Goal: Navigation & Orientation: Find specific page/section

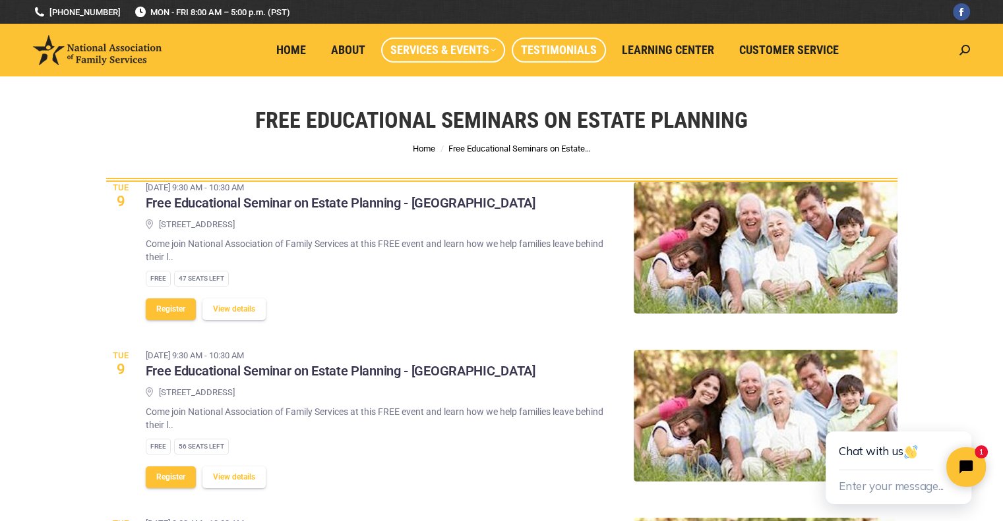
click at [563, 49] on span "Testimonials" at bounding box center [559, 50] width 76 height 15
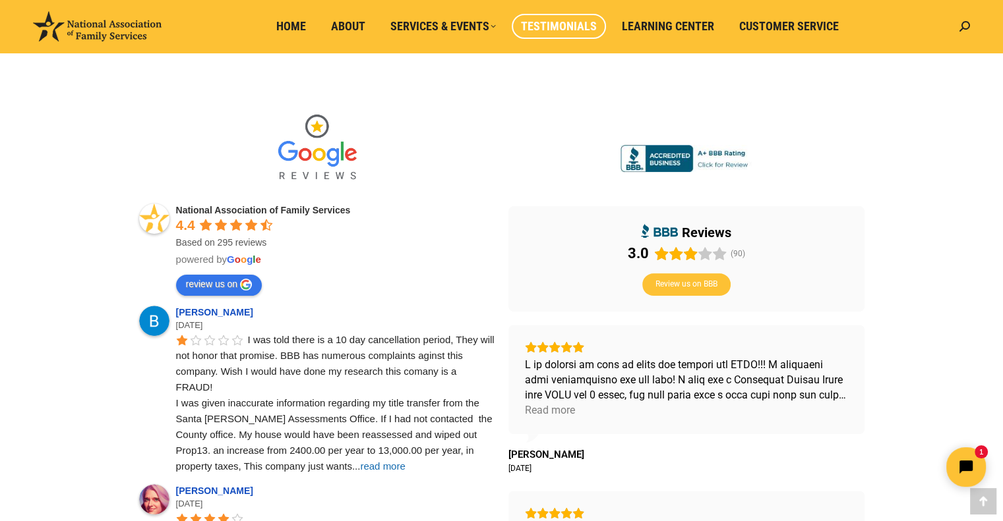
scroll to position [324, 0]
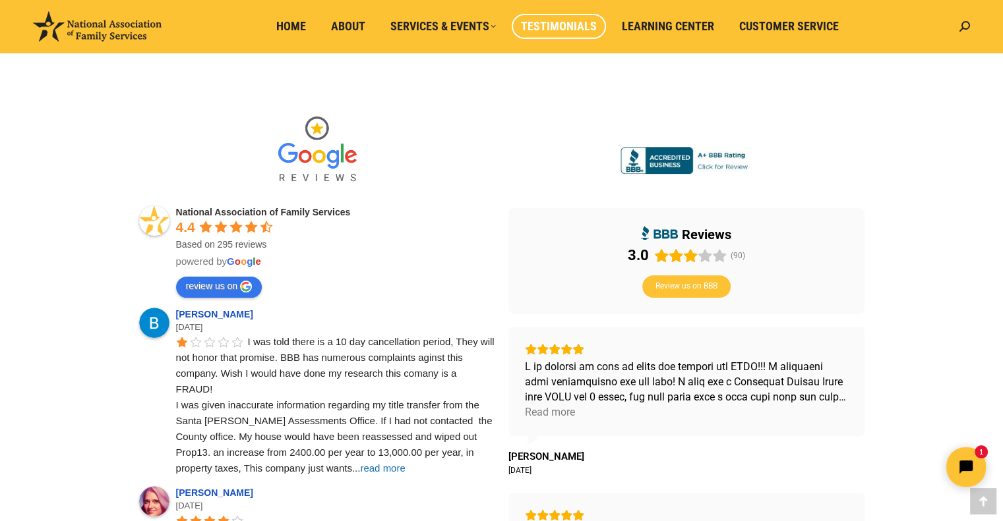
click at [360, 467] on span "read more" at bounding box center [382, 468] width 45 height 11
click at [301, 25] on span "Home" at bounding box center [291, 26] width 30 height 15
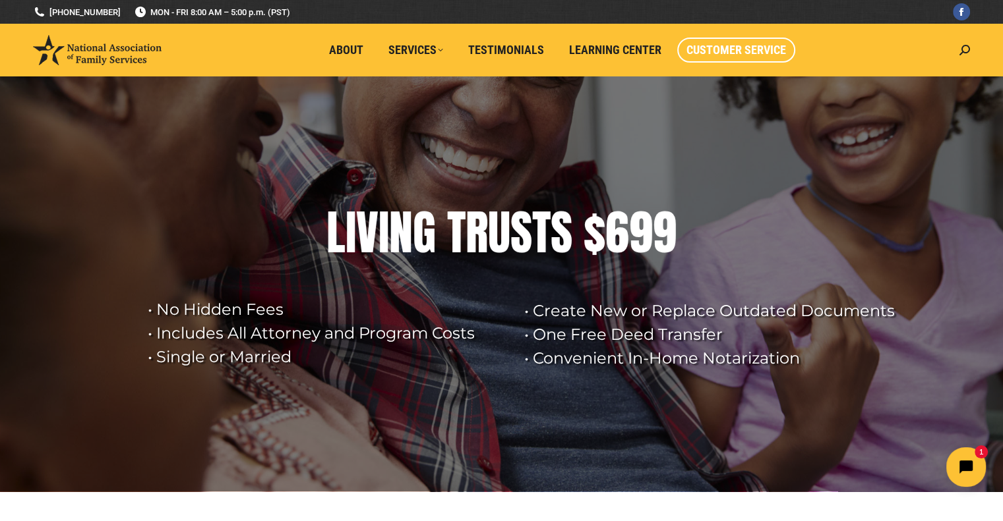
click at [738, 49] on span "Customer Service" at bounding box center [736, 50] width 100 height 15
